Goal: Task Accomplishment & Management: Manage account settings

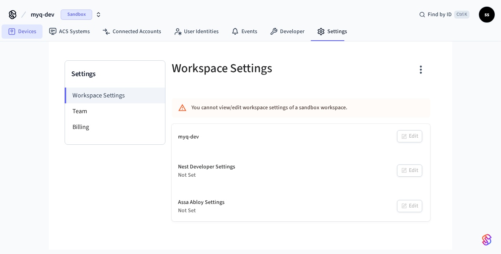
click at [24, 34] on link "Devices" at bounding box center [22, 31] width 41 height 14
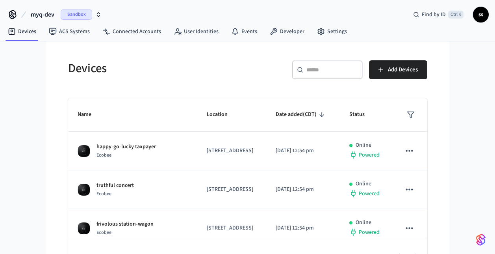
click at [339, 74] on div "​ ​" at bounding box center [327, 69] width 71 height 19
paste input "**********"
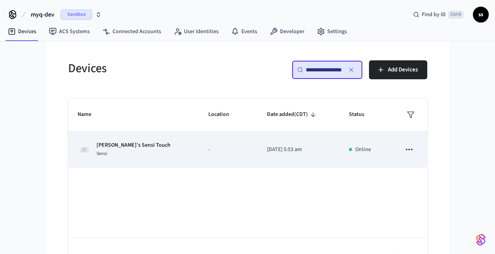
type input "**********"
click at [150, 152] on div "Frodo's Sensi Touch Sensi" at bounding box center [134, 149] width 112 height 17
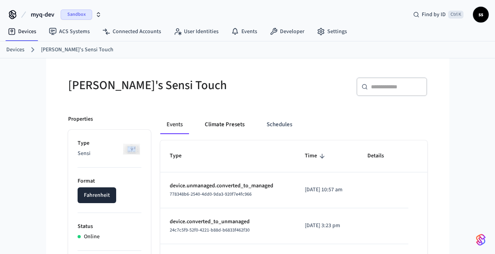
click at [237, 124] on button "Climate Presets" at bounding box center [224, 124] width 52 height 19
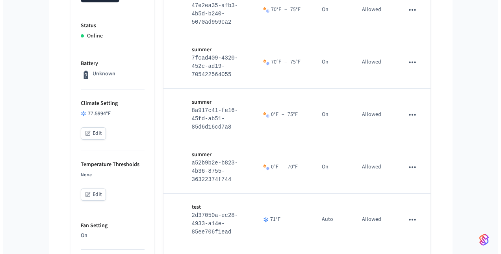
scroll to position [201, 0]
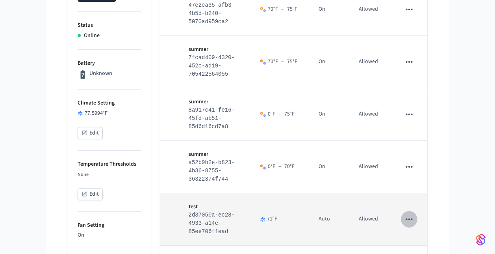
click at [409, 218] on icon "sticky table" at bounding box center [409, 219] width 7 height 2
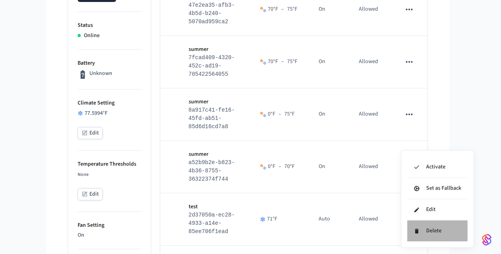
click at [428, 229] on li "Delete" at bounding box center [437, 230] width 60 height 21
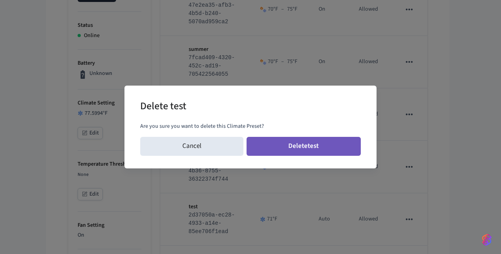
click at [328, 144] on button "Delete test" at bounding box center [304, 146] width 115 height 19
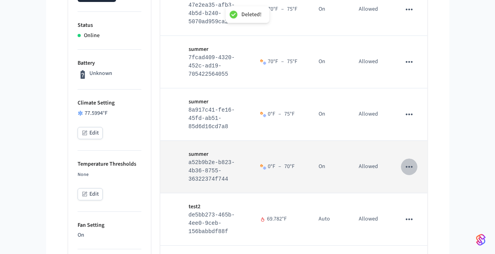
click at [412, 165] on icon "sticky table" at bounding box center [409, 166] width 10 height 10
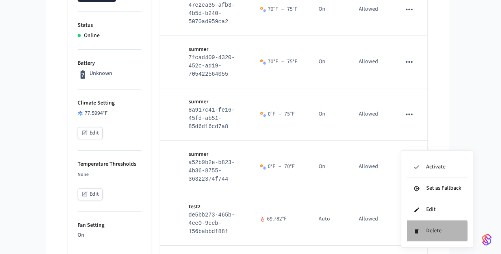
click at [421, 231] on li "Delete" at bounding box center [437, 230] width 60 height 21
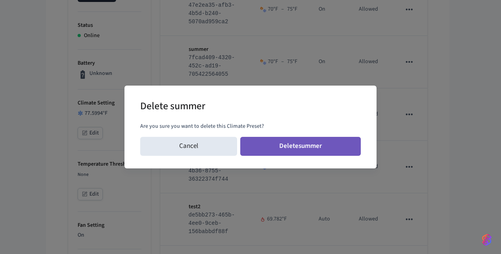
click at [336, 146] on button "Delete summer" at bounding box center [300, 146] width 121 height 19
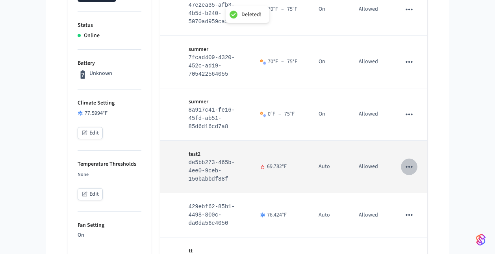
click at [411, 167] on icon "sticky table" at bounding box center [409, 166] width 10 height 10
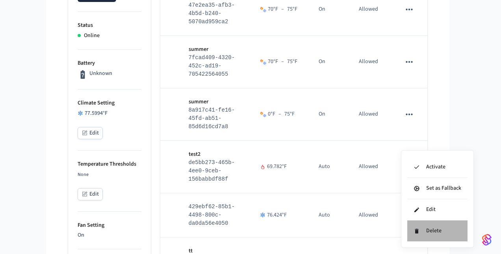
click at [423, 230] on li "Delete" at bounding box center [437, 230] width 60 height 21
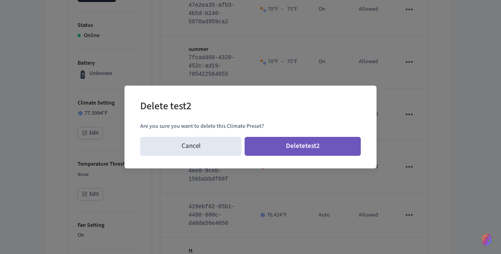
click at [326, 142] on button "Delete test2" at bounding box center [303, 146] width 116 height 19
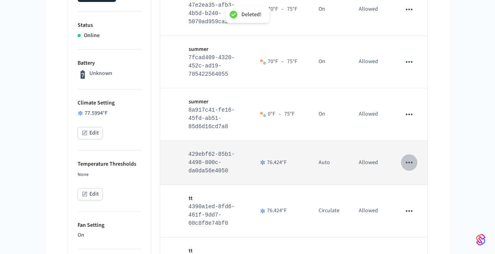
click at [415, 163] on button "sticky table" at bounding box center [409, 162] width 17 height 17
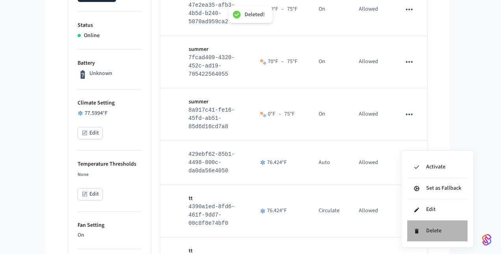
click at [424, 232] on li "Delete" at bounding box center [437, 230] width 60 height 21
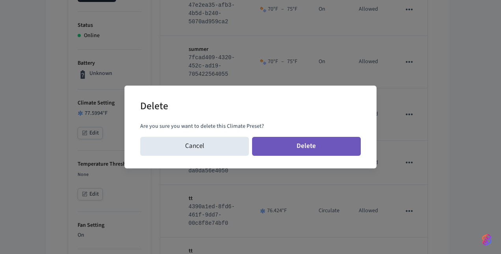
click at [320, 144] on button "Delete" at bounding box center [306, 146] width 109 height 19
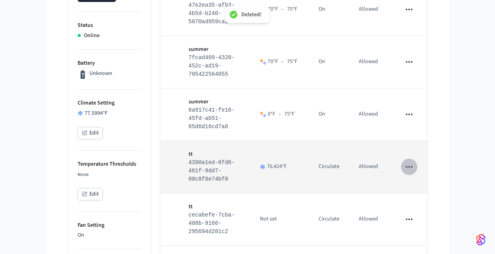
click at [404, 172] on button "sticky table" at bounding box center [409, 166] width 17 height 17
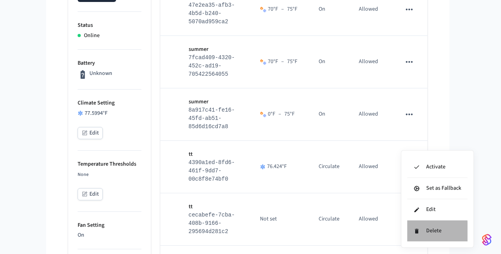
click at [415, 234] on li "Delete" at bounding box center [437, 230] width 60 height 21
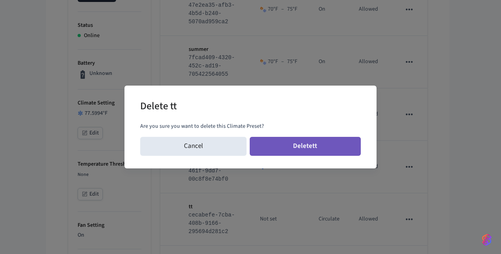
click at [318, 143] on button "Delete tt" at bounding box center [305, 146] width 111 height 19
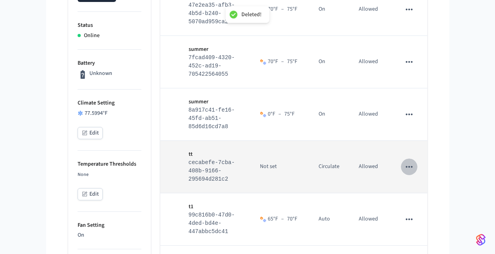
click at [410, 167] on icon "sticky table" at bounding box center [409, 167] width 7 height 2
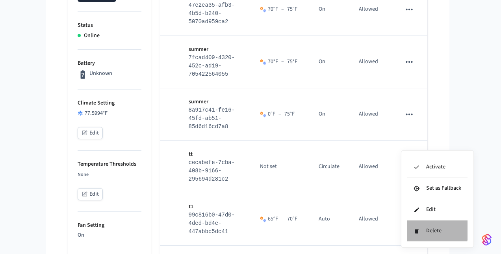
click at [418, 229] on icon at bounding box center [417, 230] width 4 height 5
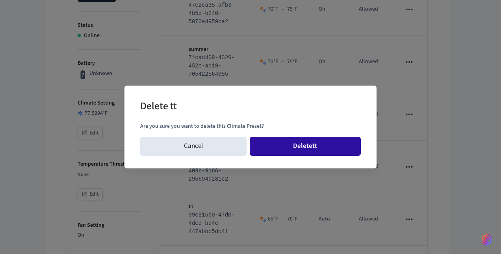
click at [332, 146] on button "Delete tt" at bounding box center [305, 146] width 111 height 19
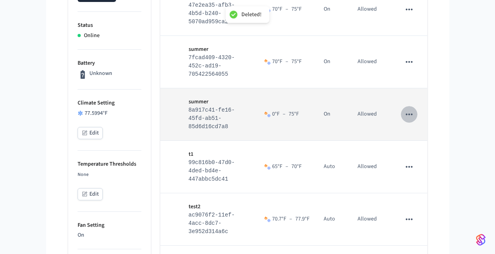
click at [408, 113] on icon "sticky table" at bounding box center [409, 114] width 10 height 10
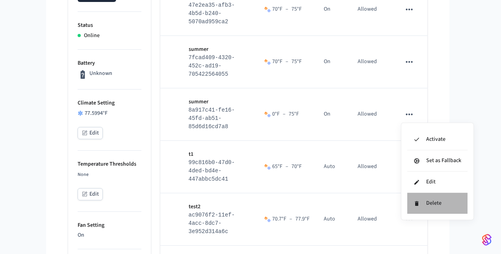
click at [414, 202] on icon at bounding box center [417, 203] width 6 height 6
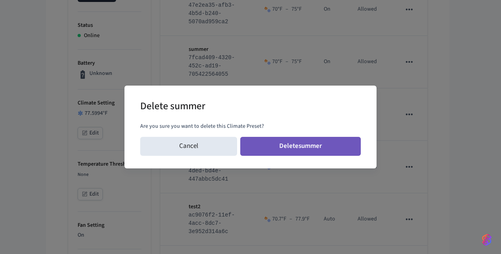
click at [315, 146] on button "Delete summer" at bounding box center [300, 146] width 121 height 19
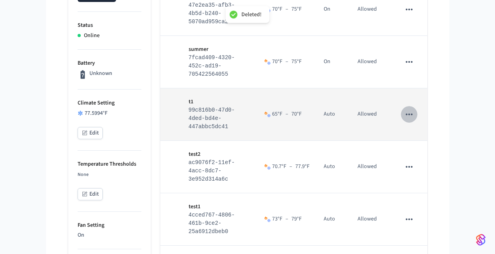
click at [410, 116] on icon "sticky table" at bounding box center [409, 114] width 10 height 10
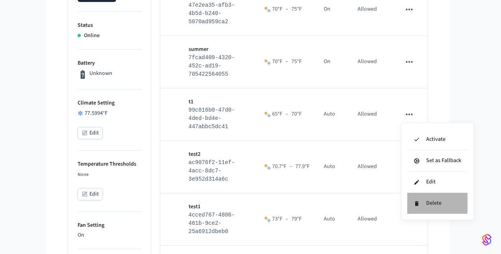
click at [431, 201] on li "Delete" at bounding box center [437, 203] width 60 height 21
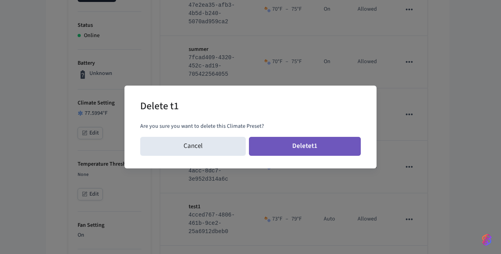
click at [325, 146] on button "Delete t1" at bounding box center [305, 146] width 112 height 19
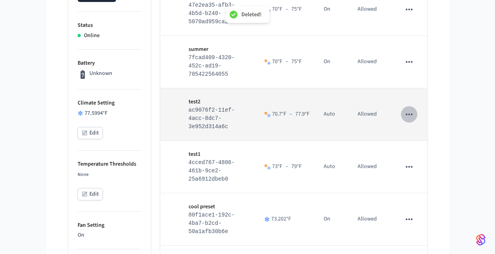
click at [407, 113] on icon "sticky table" at bounding box center [409, 114] width 7 height 2
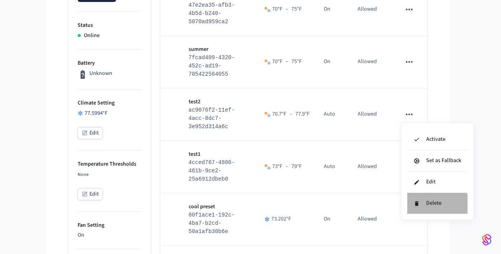
click at [408, 205] on li "Delete" at bounding box center [437, 203] width 60 height 21
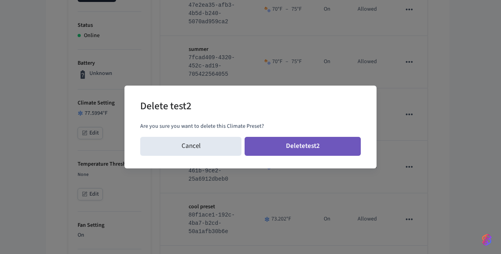
click at [317, 144] on button "Delete test2" at bounding box center [303, 146] width 116 height 19
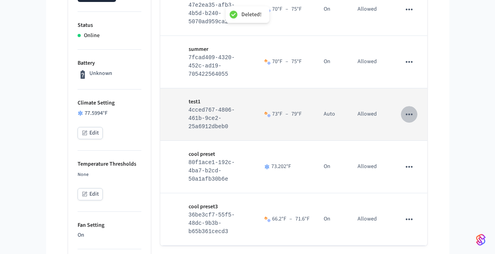
click at [413, 114] on icon "sticky table" at bounding box center [409, 114] width 7 height 2
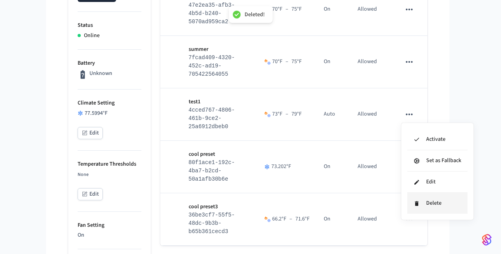
click at [422, 203] on li "Delete" at bounding box center [437, 203] width 60 height 21
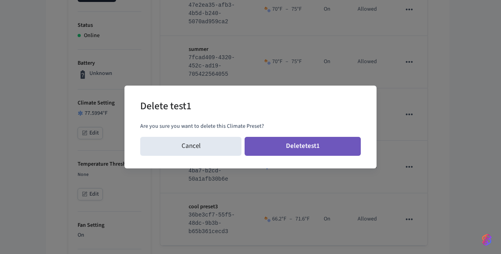
click at [330, 144] on button "Delete test1" at bounding box center [303, 146] width 116 height 19
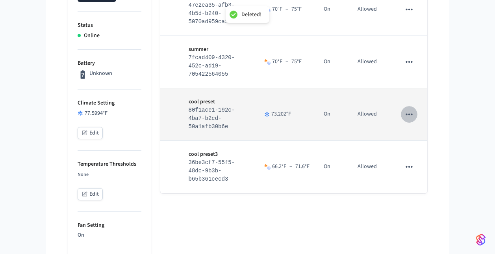
click at [413, 114] on icon "sticky table" at bounding box center [409, 114] width 10 height 10
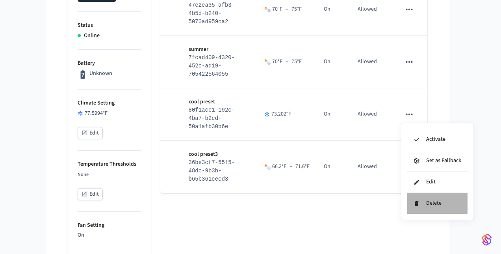
click at [417, 202] on icon at bounding box center [417, 203] width 4 height 5
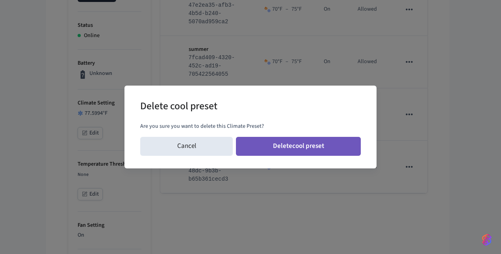
click at [334, 146] on button "Delete cool preset" at bounding box center [298, 146] width 125 height 19
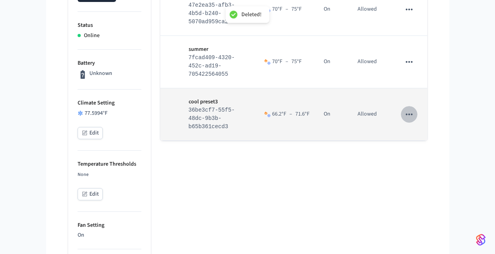
click at [406, 117] on icon "sticky table" at bounding box center [409, 114] width 10 height 10
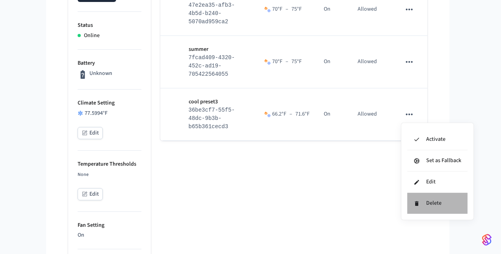
click at [424, 203] on li "Delete" at bounding box center [437, 203] width 60 height 21
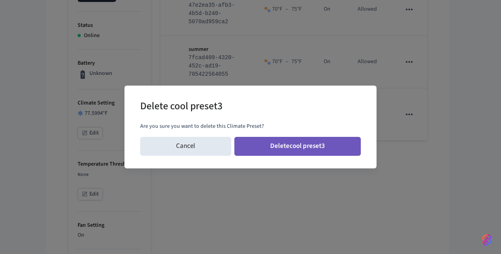
click at [350, 146] on button "Delete cool preset3" at bounding box center [297, 146] width 127 height 19
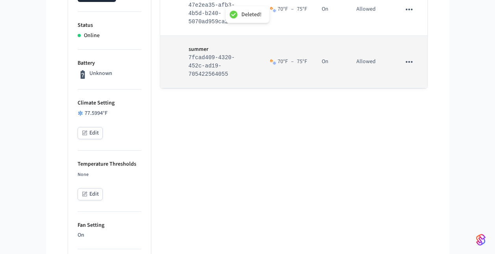
click at [412, 60] on td "sticky table" at bounding box center [408, 62] width 35 height 52
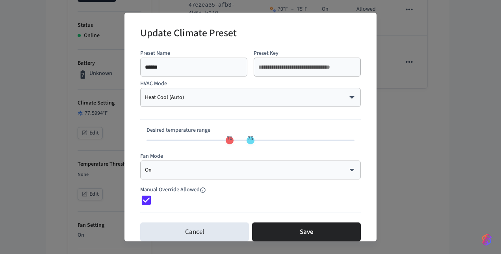
click at [398, 100] on div "**********" at bounding box center [250, 127] width 501 height 254
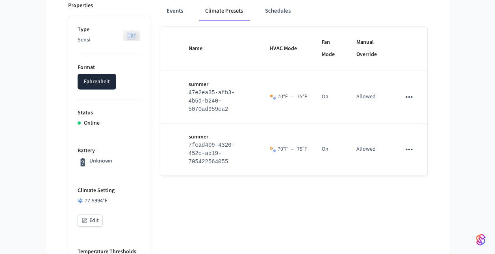
scroll to position [113, 0]
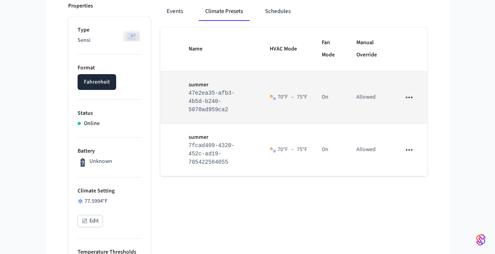
click at [412, 96] on icon "sticky table" at bounding box center [409, 97] width 10 height 10
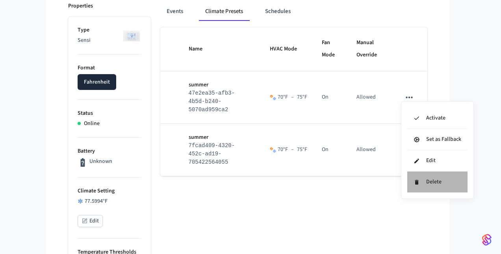
click at [428, 184] on li "Delete" at bounding box center [437, 181] width 60 height 21
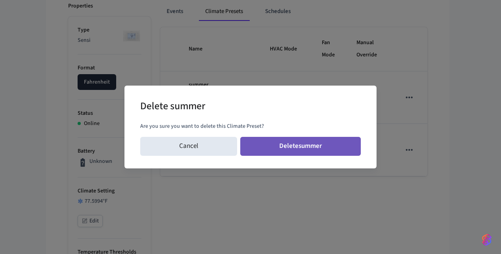
click at [323, 145] on button "Delete summer" at bounding box center [300, 146] width 121 height 19
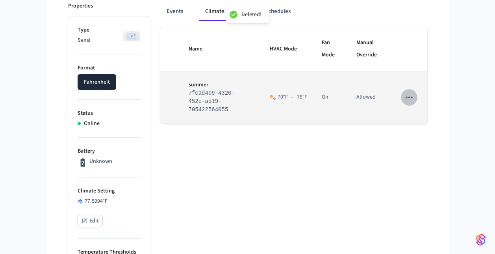
click at [409, 94] on icon "sticky table" at bounding box center [409, 97] width 10 height 10
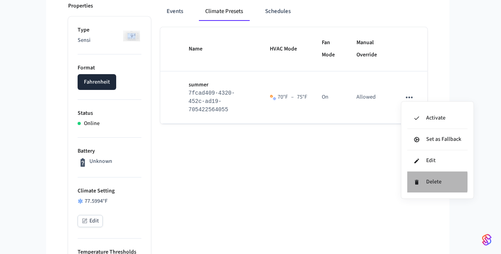
click at [419, 182] on icon at bounding box center [417, 182] width 6 height 6
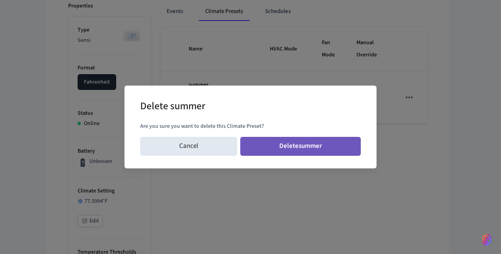
click at [332, 142] on button "Delete summer" at bounding box center [300, 146] width 121 height 19
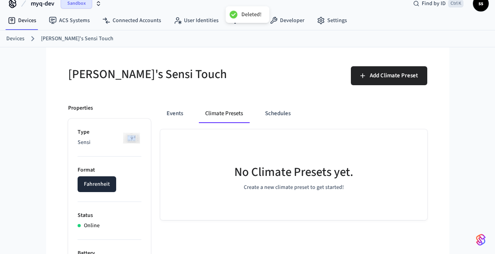
scroll to position [11, 0]
click at [184, 115] on button "Events" at bounding box center [174, 113] width 29 height 19
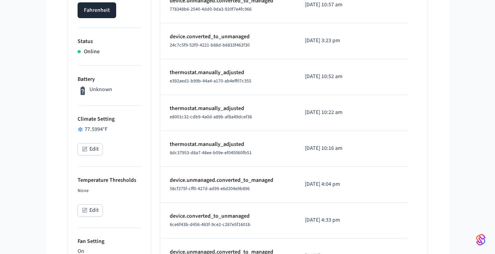
scroll to position [185, 0]
click at [82, 210] on icon "button" at bounding box center [85, 209] width 6 height 6
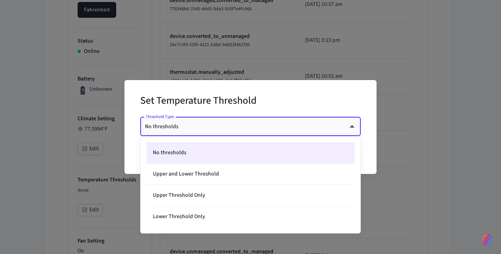
click at [204, 128] on body "myq-dev Sandbox Find by ID Ctrl K ss Devices ACS Systems Connected Accounts Use…" at bounding box center [250, 206] width 501 height 783
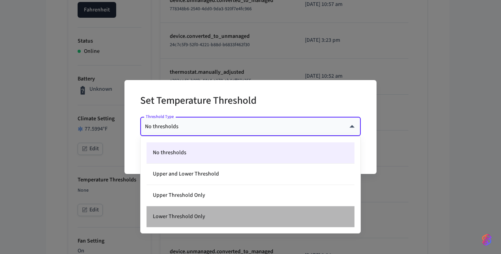
click at [196, 215] on li "Lower Threshold Only" at bounding box center [250, 216] width 208 height 21
type input "*****"
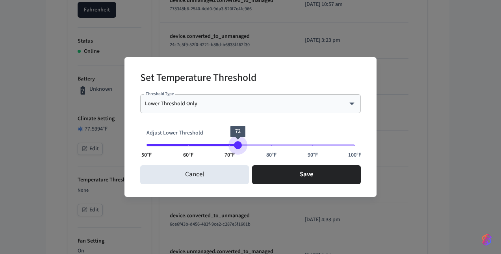
click at [239, 143] on span "50°F 60°F 70°F 80°F 90°F 100°F 72" at bounding box center [250, 145] width 208 height 12
type input "**"
click at [250, 143] on span "50°F 60°F 70°F 80°F 90°F 100°F 75" at bounding box center [250, 145] width 208 height 12
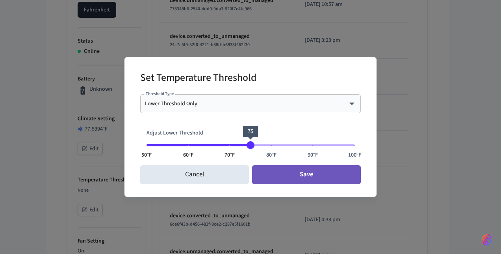
click at [300, 177] on button "Save" at bounding box center [306, 174] width 109 height 19
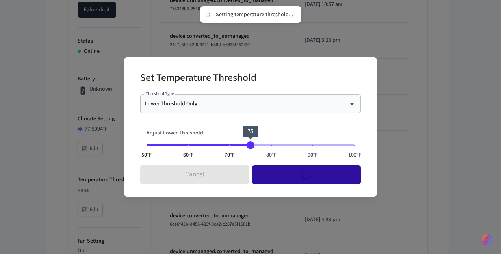
type input "****"
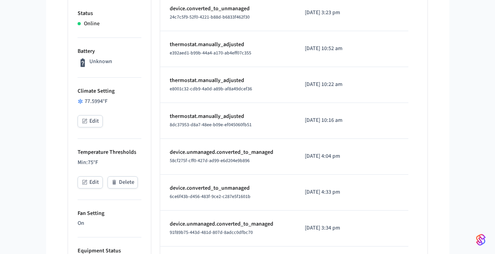
scroll to position [213, 0]
click at [90, 119] on button "Edit" at bounding box center [90, 121] width 25 height 12
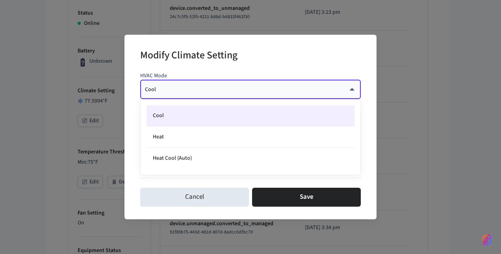
click at [193, 92] on body "myq-dev Sandbox Find by ID Ctrl K ss Devices ACS Systems Connected Accounts Use…" at bounding box center [250, 206] width 501 height 838
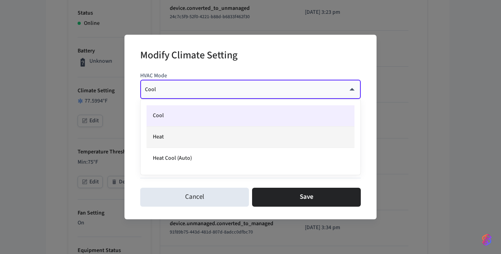
type input "**"
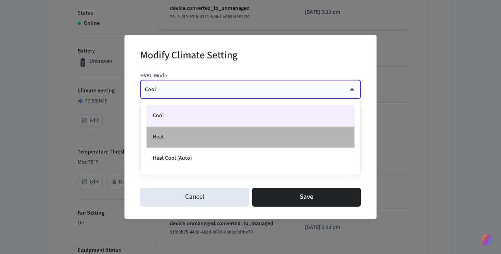
click at [187, 138] on li "Heat" at bounding box center [250, 136] width 208 height 21
type input "****"
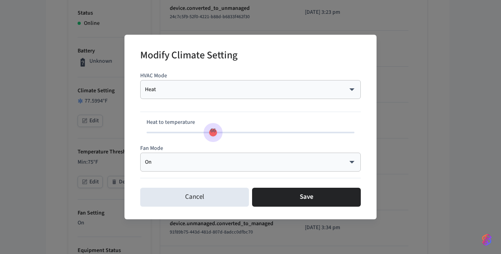
click at [213, 133] on span "66" at bounding box center [250, 132] width 208 height 12
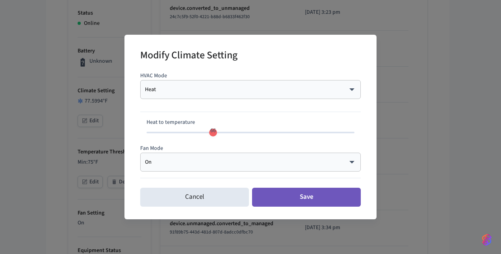
click at [280, 193] on button "Save" at bounding box center [306, 196] width 109 height 19
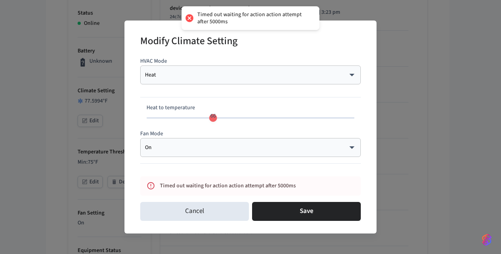
type input "**"
click at [248, 120] on span "75" at bounding box center [250, 118] width 208 height 12
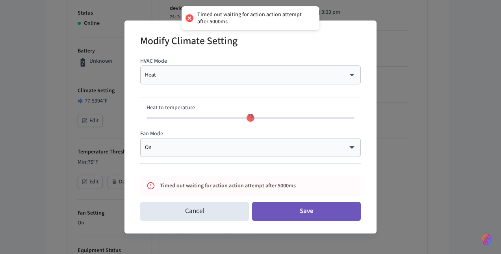
click at [299, 213] on button "Save" at bounding box center [306, 211] width 109 height 19
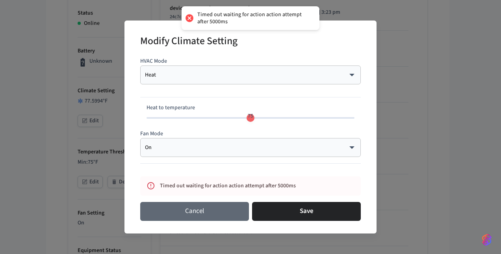
click at [218, 211] on button "Cancel" at bounding box center [194, 211] width 109 height 19
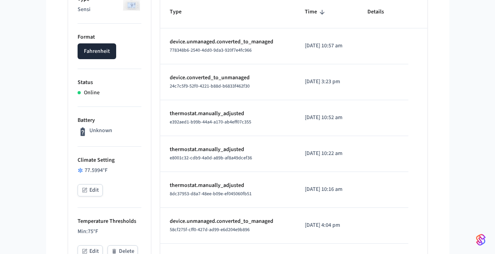
scroll to position [182, 0]
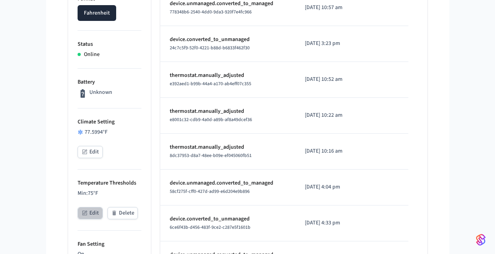
click at [89, 212] on button "Edit" at bounding box center [90, 213] width 25 height 12
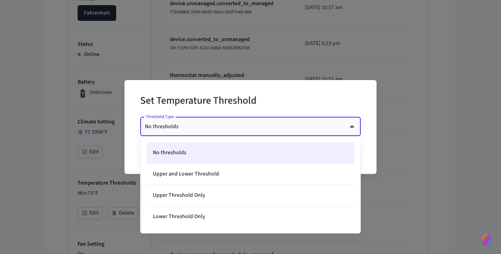
click at [228, 125] on body "myq-dev Sandbox Find by ID Ctrl K ss Devices ACS Systems Connected Accounts Use…" at bounding box center [250, 237] width 501 height 838
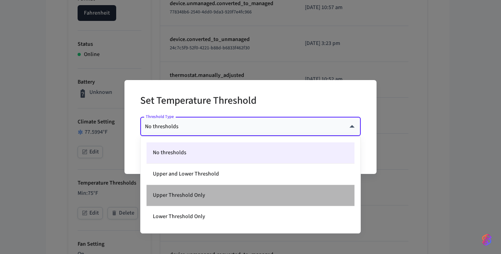
click at [210, 198] on li "Upper Threshold Only" at bounding box center [250, 195] width 208 height 21
type input "*****"
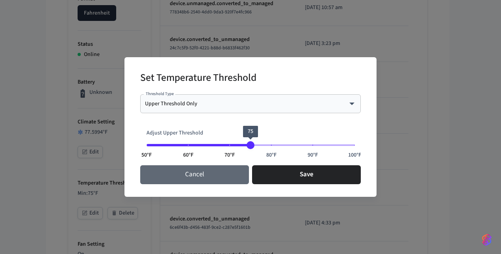
click at [209, 176] on button "Cancel" at bounding box center [194, 174] width 109 height 19
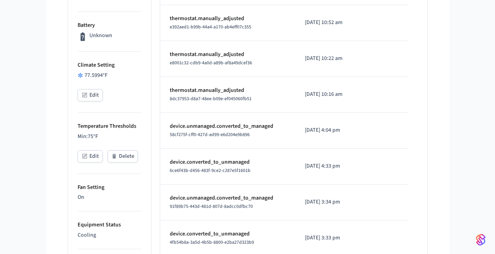
scroll to position [238, 0]
click at [94, 154] on button "Edit" at bounding box center [90, 157] width 25 height 12
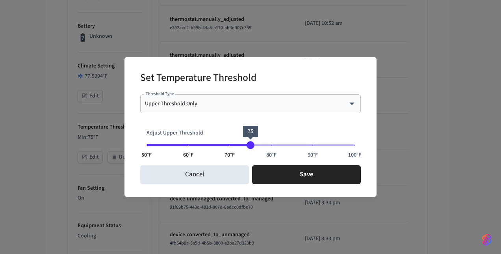
click at [230, 141] on span "50°F 60°F 70°F 80°F 90°F 100°F 75" at bounding box center [250, 145] width 208 height 12
click at [241, 143] on span "50°F 60°F 70°F 80°F 90°F 100°F 73" at bounding box center [250, 145] width 208 height 12
click at [251, 145] on span "50°F 60°F 70°F 80°F 90°F 100°F 75" at bounding box center [250, 145] width 208 height 12
click at [284, 187] on div "Cancel Save" at bounding box center [250, 174] width 221 height 25
click at [223, 140] on span "50°F 60°F 70°F 80°F 90°F 100°F 68" at bounding box center [250, 145] width 208 height 12
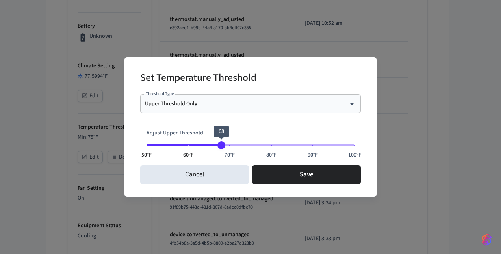
type input "**"
click at [225, 143] on span "68" at bounding box center [221, 145] width 8 height 8
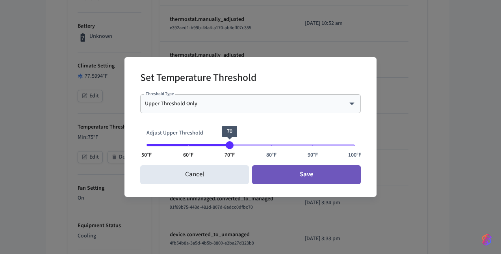
click at [293, 180] on button "Save" at bounding box center [306, 174] width 109 height 19
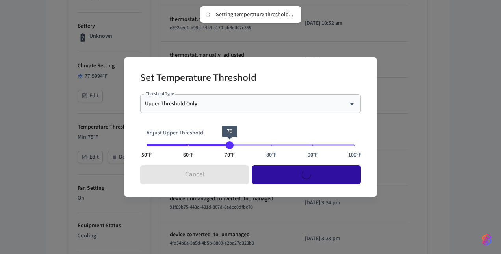
type input "****"
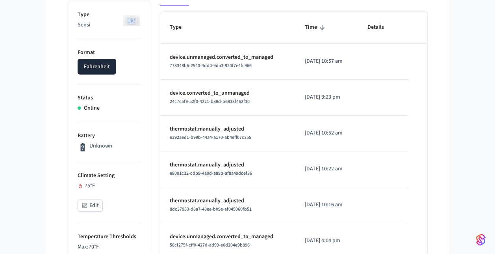
scroll to position [127, 0]
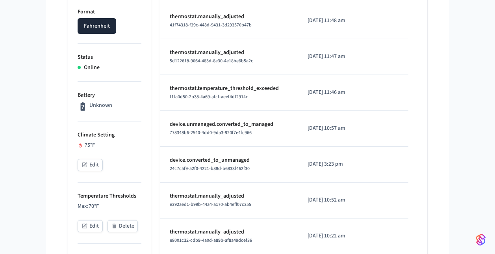
scroll to position [168, 0]
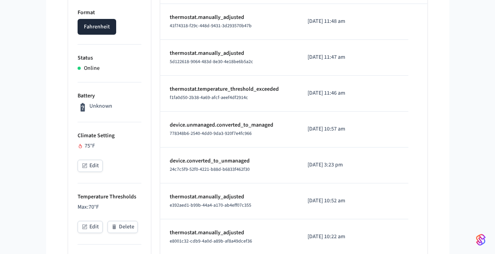
click at [234, 100] on span "f1fa0d50-2b38-4a69-afcf-aeef4df2914c" at bounding box center [209, 97] width 78 height 7
drag, startPoint x: 234, startPoint y: 100, endPoint x: 284, endPoint y: 107, distance: 50.5
click at [284, 107] on td "thermostat.temperature_threshold_exceeded f1fa0d50-2b38-4a69-afcf-aeef4df2914c" at bounding box center [229, 94] width 138 height 36
click at [256, 102] on td "thermostat.temperature_threshold_exceeded f1fa0d50-2b38-4a69-afcf-aeef4df2914c" at bounding box center [229, 94] width 138 height 36
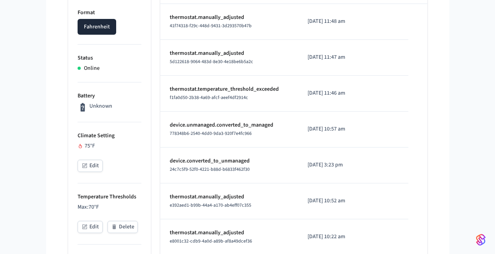
click at [256, 102] on td "thermostat.temperature_threshold_exceeded f1fa0d50-2b38-4a69-afcf-aeef4df2914c" at bounding box center [229, 94] width 138 height 36
copy span "f1fa0d50-2b38-4a69-afcf-aeef4df2914c"
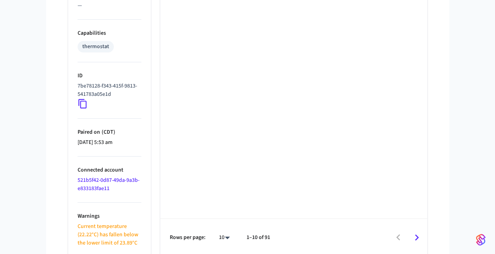
scroll to position [584, 0]
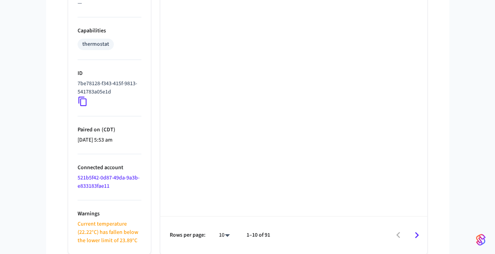
click at [83, 104] on icon at bounding box center [83, 101] width 10 height 10
click at [84, 98] on icon at bounding box center [83, 101] width 10 height 10
drag, startPoint x: 117, startPoint y: 188, endPoint x: 74, endPoint y: 175, distance: 44.5
copy link "521b5f42-0d87-49da-9a3b-e833183fae11"
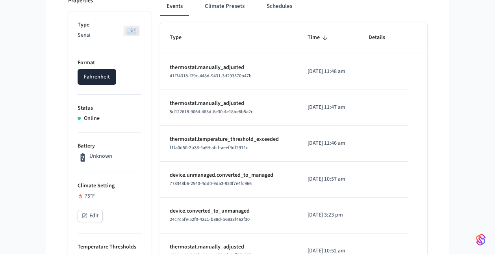
scroll to position [115, 0]
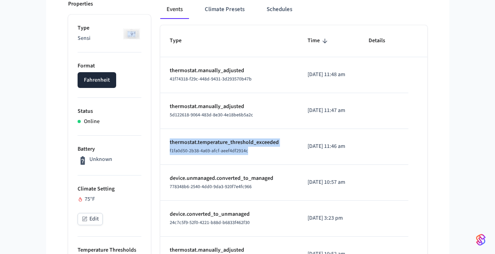
drag, startPoint x: 167, startPoint y: 142, endPoint x: 283, endPoint y: 153, distance: 116.7
click at [283, 153] on td "thermostat.temperature_threshold_exceeded f1fa0d50-2b38-4a69-afcf-aeef4df2914c" at bounding box center [229, 147] width 138 height 36
click at [284, 163] on td "thermostat.temperature_threshold_exceeded f1fa0d50-2b38-4a69-afcf-aeef4df2914c" at bounding box center [229, 147] width 138 height 36
drag, startPoint x: 260, startPoint y: 154, endPoint x: 160, endPoint y: 151, distance: 99.3
click at [160, 151] on td "thermostat.temperature_threshold_exceeded f1fa0d50-2b38-4a69-afcf-aeef4df2914c" at bounding box center [229, 147] width 138 height 36
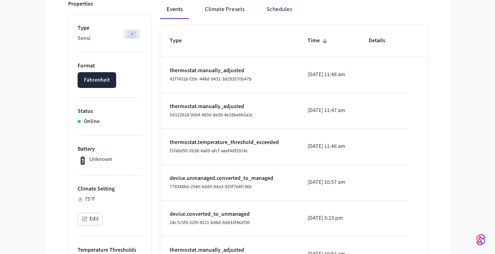
click at [298, 163] on td "[DATE] 11:46 am" at bounding box center [328, 147] width 61 height 36
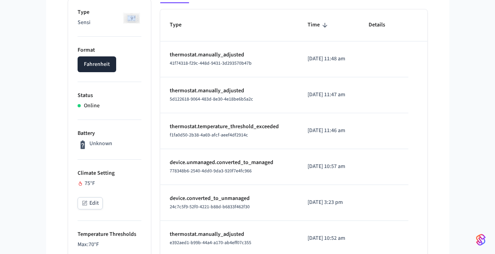
scroll to position [130, 0]
click at [184, 137] on span "f1fa0d50-2b38-4a69-afcf-aeef4df2914c" at bounding box center [209, 135] width 78 height 7
copy span "f1fa0d50-2b38-4a69-afcf-aeef4df2914c"
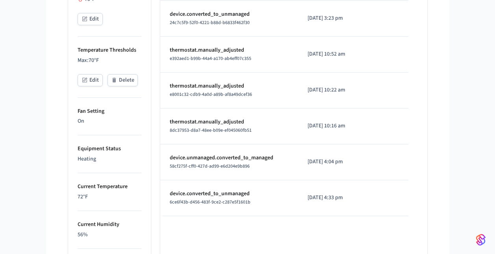
scroll to position [321, 0]
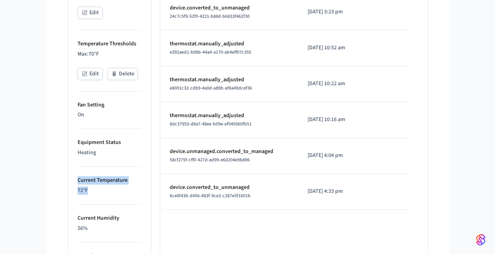
drag, startPoint x: 78, startPoint y: 181, endPoint x: 95, endPoint y: 190, distance: 18.7
click at [95, 190] on li "Current Temperature 72 °F" at bounding box center [110, 186] width 64 height 38
drag, startPoint x: 95, startPoint y: 190, endPoint x: 114, endPoint y: 193, distance: 19.4
click at [114, 193] on p "72 °F" at bounding box center [110, 190] width 64 height 8
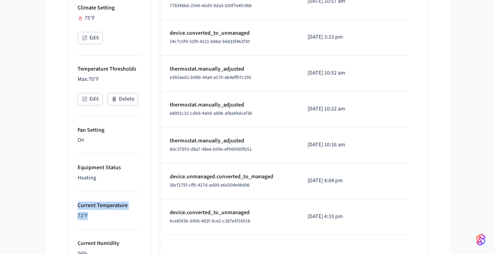
scroll to position [295, 0]
click at [95, 100] on button "Edit" at bounding box center [90, 99] width 25 height 12
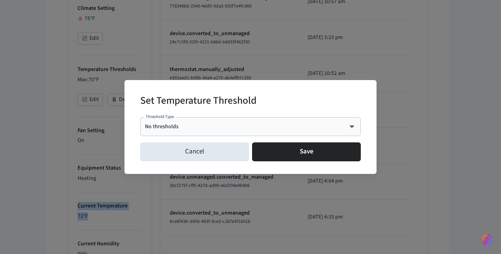
click at [219, 127] on body "myq-dev Sandbox Find by ID Ctrl K ss Devices ACS Systems Connected Accounts Use…" at bounding box center [250, 124] width 501 height 838
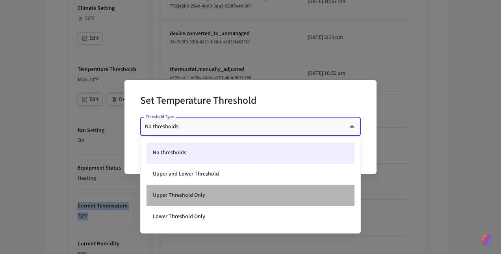
click at [219, 198] on li "Upper Threshold Only" at bounding box center [250, 195] width 208 height 21
type input "*****"
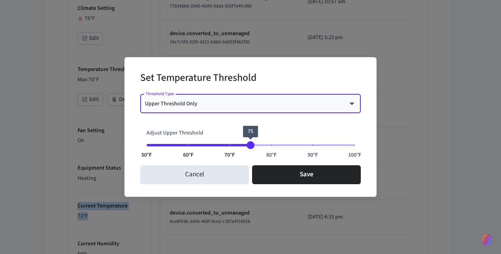
type input "**"
click at [271, 142] on span "50°F 60°F 70°F 80°F 90°F 100°F 75" at bounding box center [250, 145] width 208 height 12
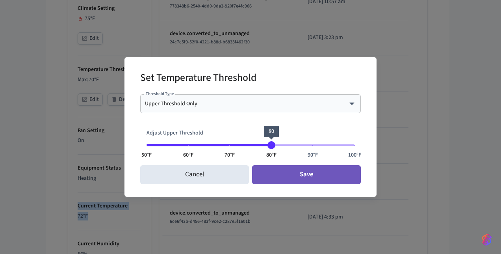
click at [287, 180] on button "Save" at bounding box center [306, 174] width 109 height 19
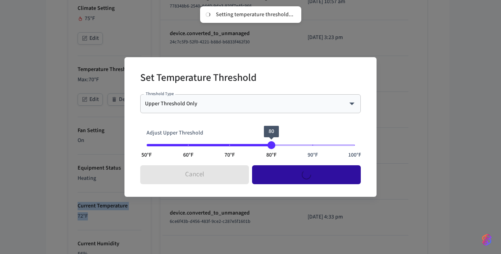
type input "****"
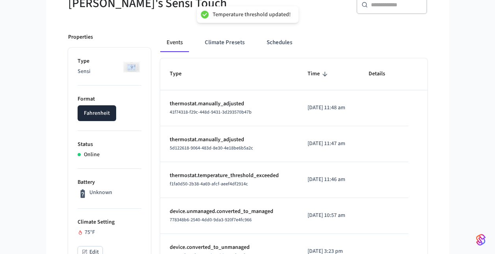
scroll to position [81, 0]
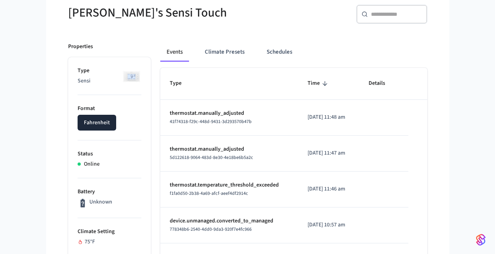
scroll to position [87, 0]
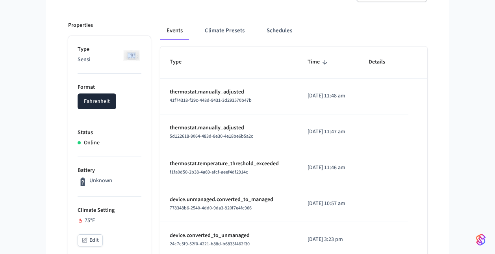
scroll to position [94, 0]
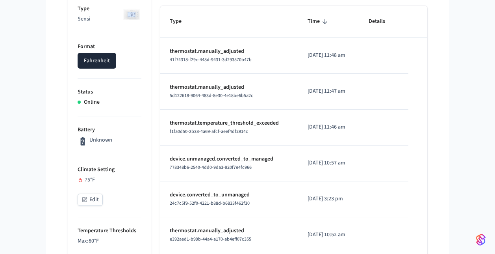
scroll to position [134, 0]
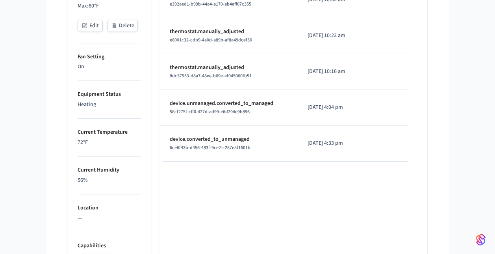
scroll to position [372, 0]
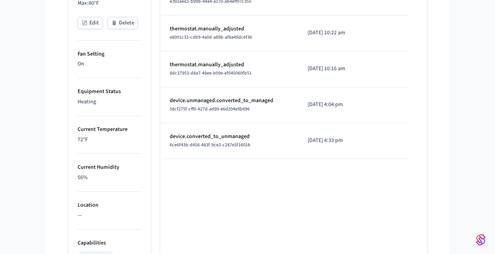
click at [81, 139] on p "72 °F" at bounding box center [110, 139] width 64 height 8
drag, startPoint x: 81, startPoint y: 139, endPoint x: 114, endPoint y: 146, distance: 33.9
click at [114, 146] on li "Current Temperature 72 °F" at bounding box center [110, 135] width 64 height 38
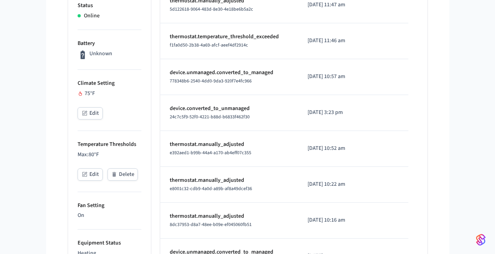
scroll to position [220, 0]
click at [242, 39] on p "thermostat.temperature_threshold_exceeded" at bounding box center [229, 37] width 119 height 8
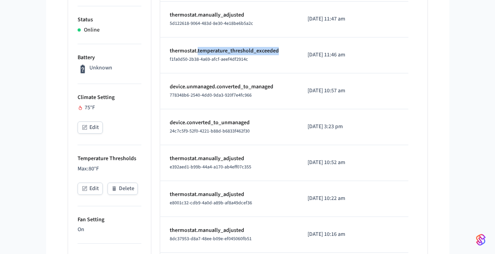
scroll to position [202, 0]
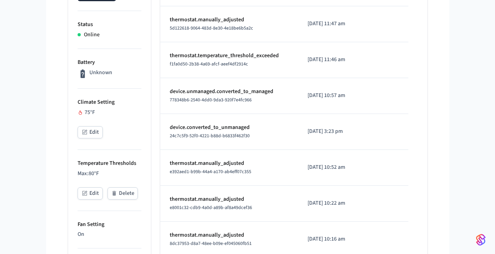
click at [91, 175] on p "Max: 80 °F" at bounding box center [110, 173] width 64 height 8
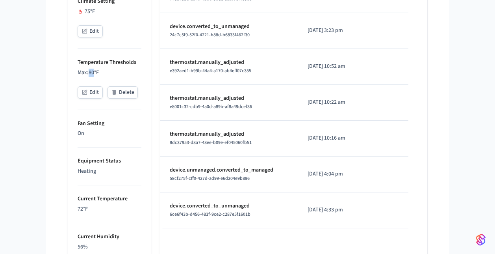
scroll to position [304, 0]
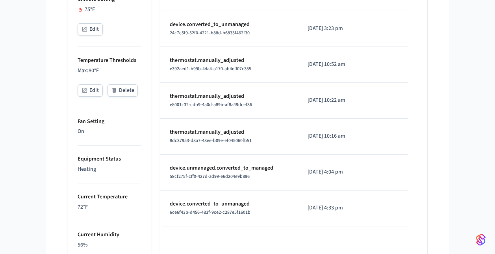
click at [84, 206] on p "72 °F" at bounding box center [110, 207] width 64 height 8
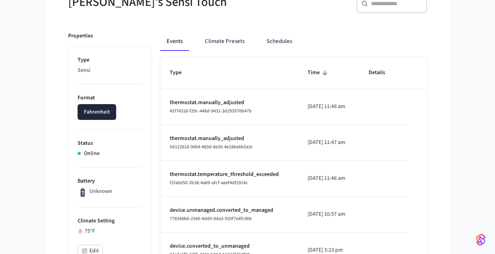
scroll to position [83, 0]
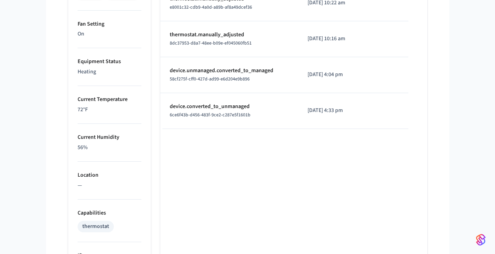
scroll to position [402, 0]
click at [80, 109] on p "72 °F" at bounding box center [110, 109] width 64 height 8
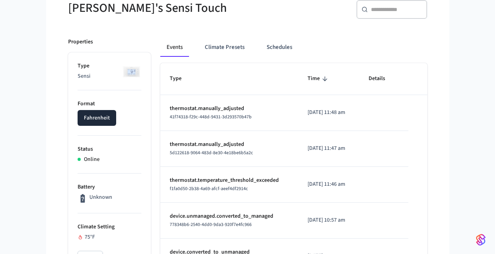
scroll to position [74, 0]
